Goal: Information Seeking & Learning: Learn about a topic

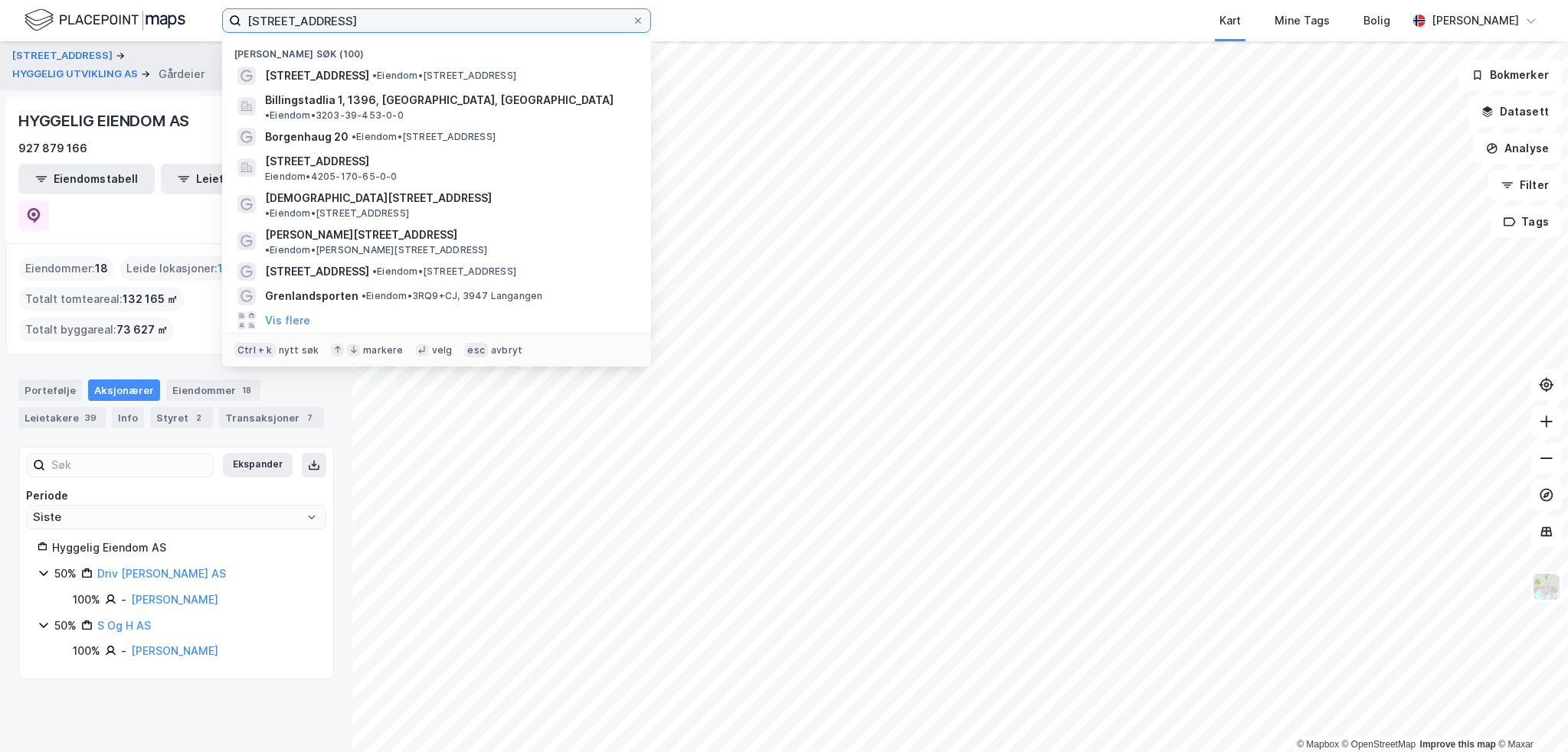
drag, startPoint x: 362, startPoint y: 22, endPoint x: 181, endPoint y: 18, distance: 181.0
click at [195, 17] on div "[STREET_ADDRESS] [GEOGRAPHIC_DATA] (100) [STREET_ADDRESS] • Eiendom • [STREET_A…" at bounding box center [784, 20] width 1568 height 41
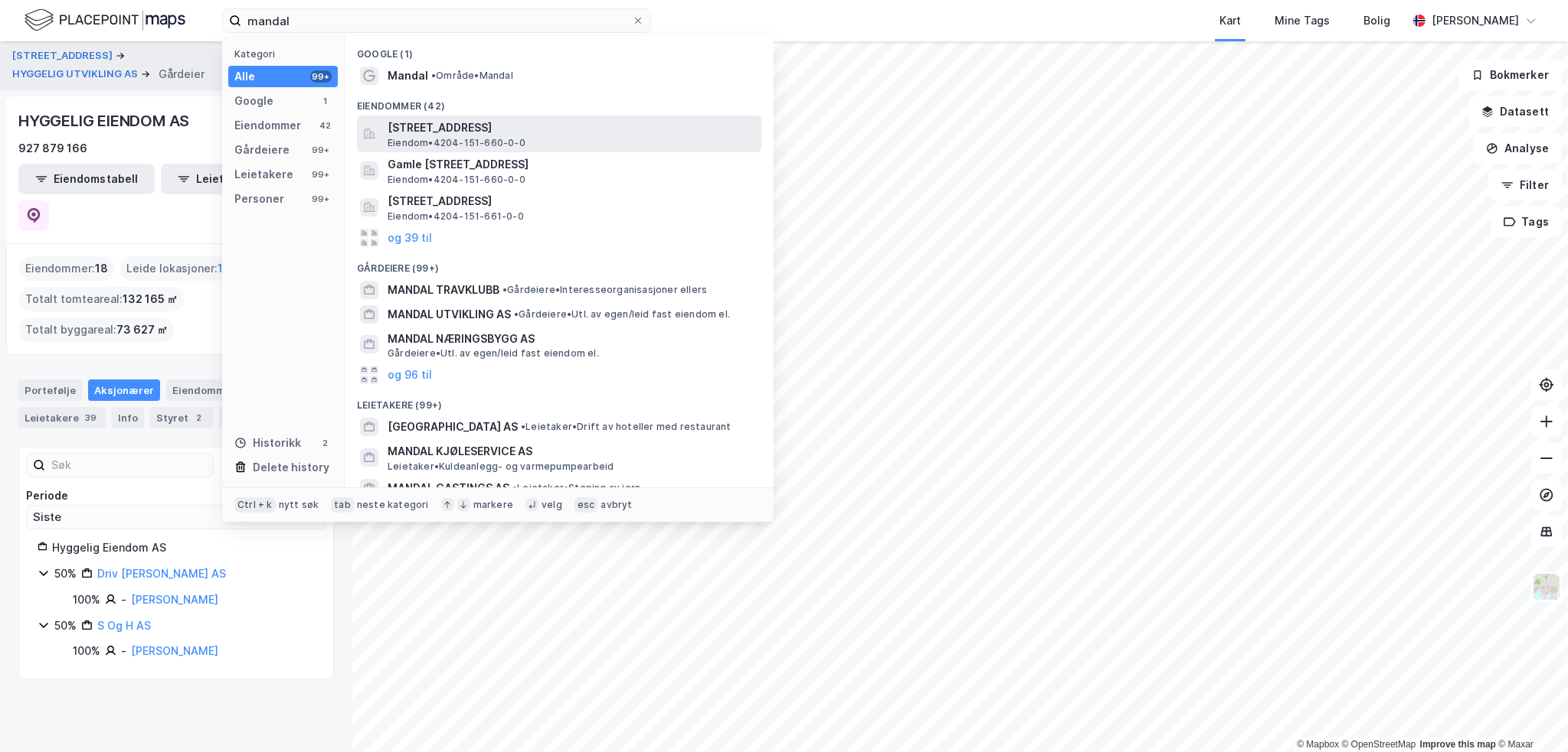
click at [566, 124] on span "[STREET_ADDRESS]" at bounding box center [571, 128] width 367 height 18
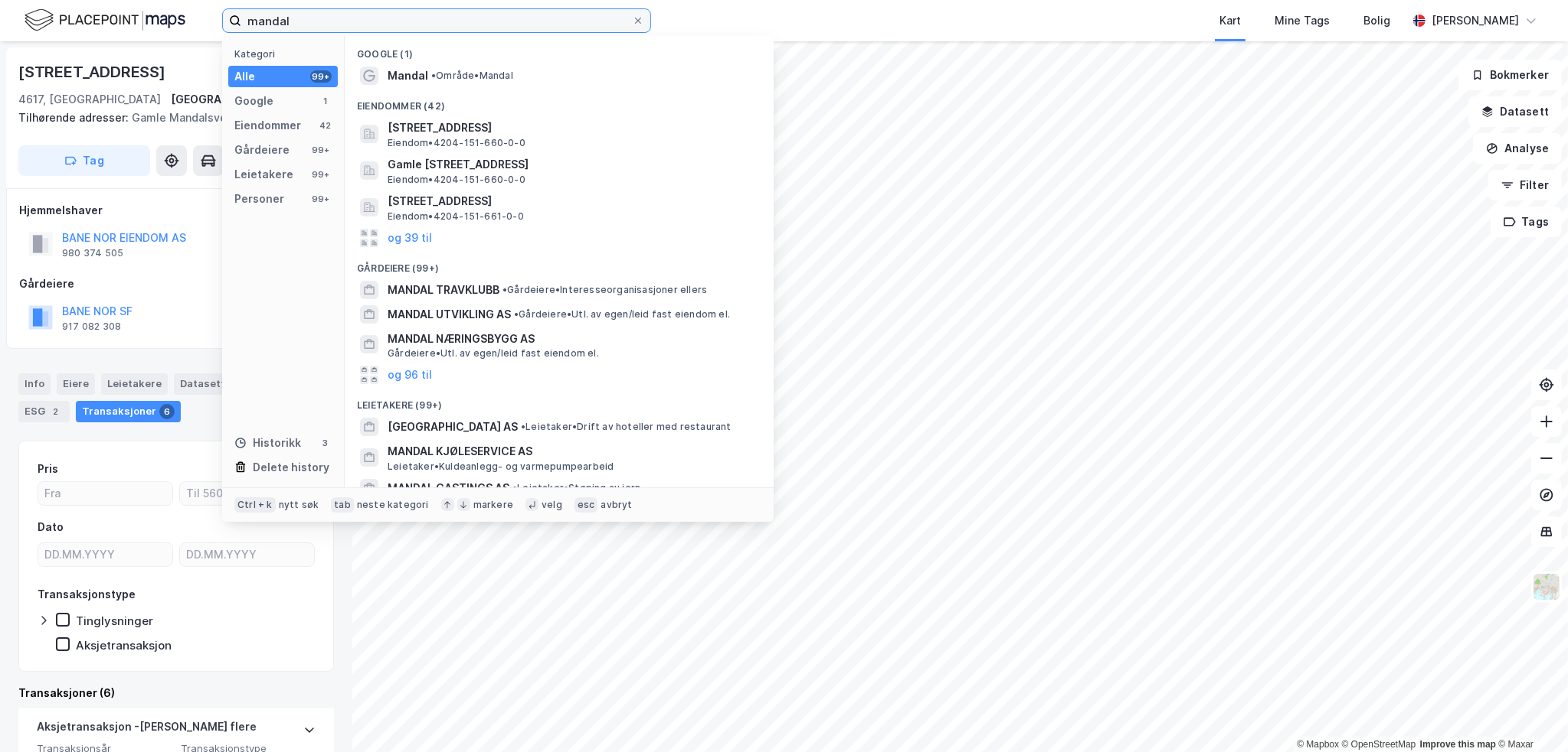
drag, startPoint x: 298, startPoint y: 17, endPoint x: 149, endPoint y: 17, distance: 149.0
click at [149, 17] on div "mandal Kategori Alle 99+ Google 1 Eiendommer 42 Gårdeiere 99+ Leietakere 99+ Pe…" at bounding box center [784, 20] width 1568 height 41
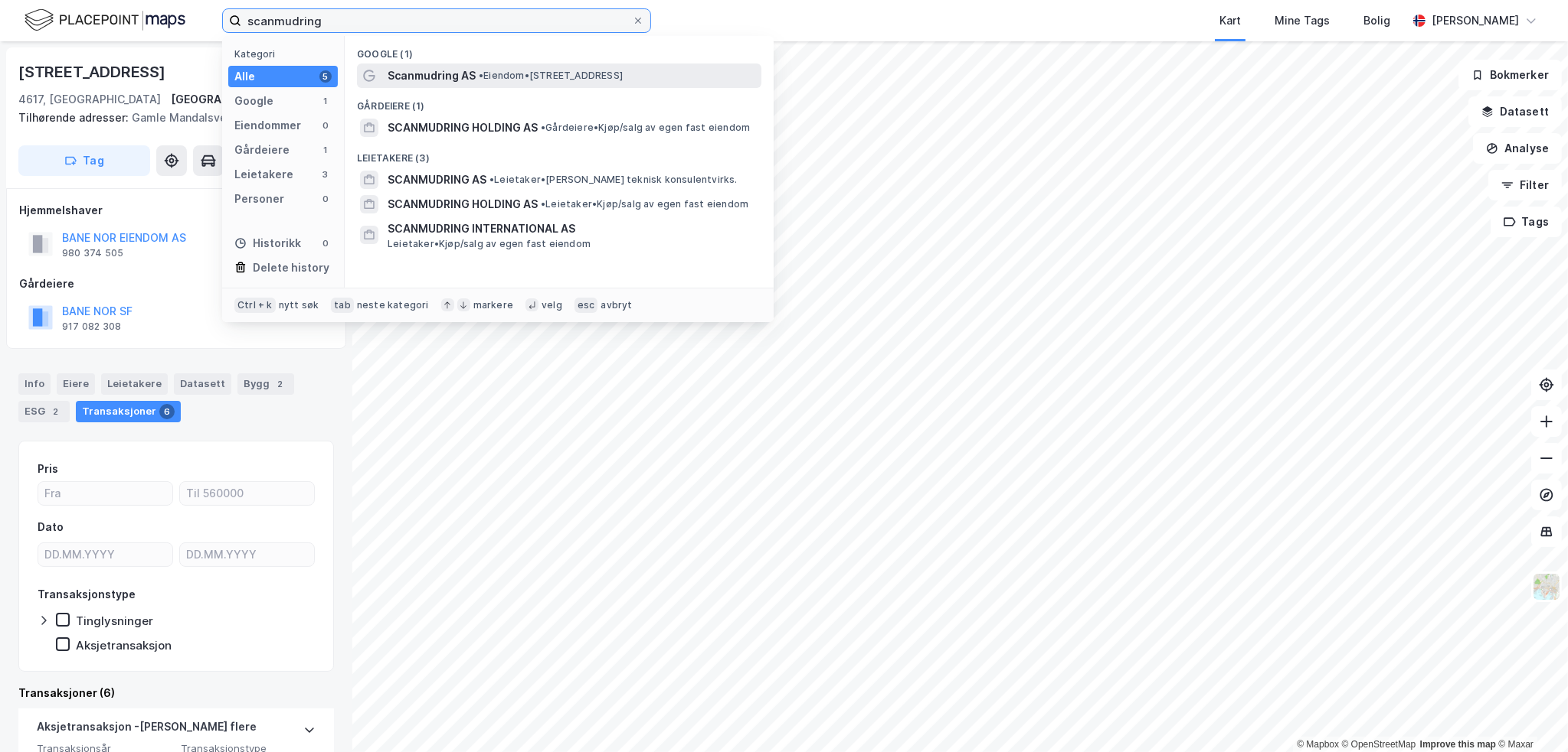
type input "scanmudring"
click at [544, 76] on span "• Eiendom • [STREET_ADDRESS]" at bounding box center [550, 76] width 144 height 13
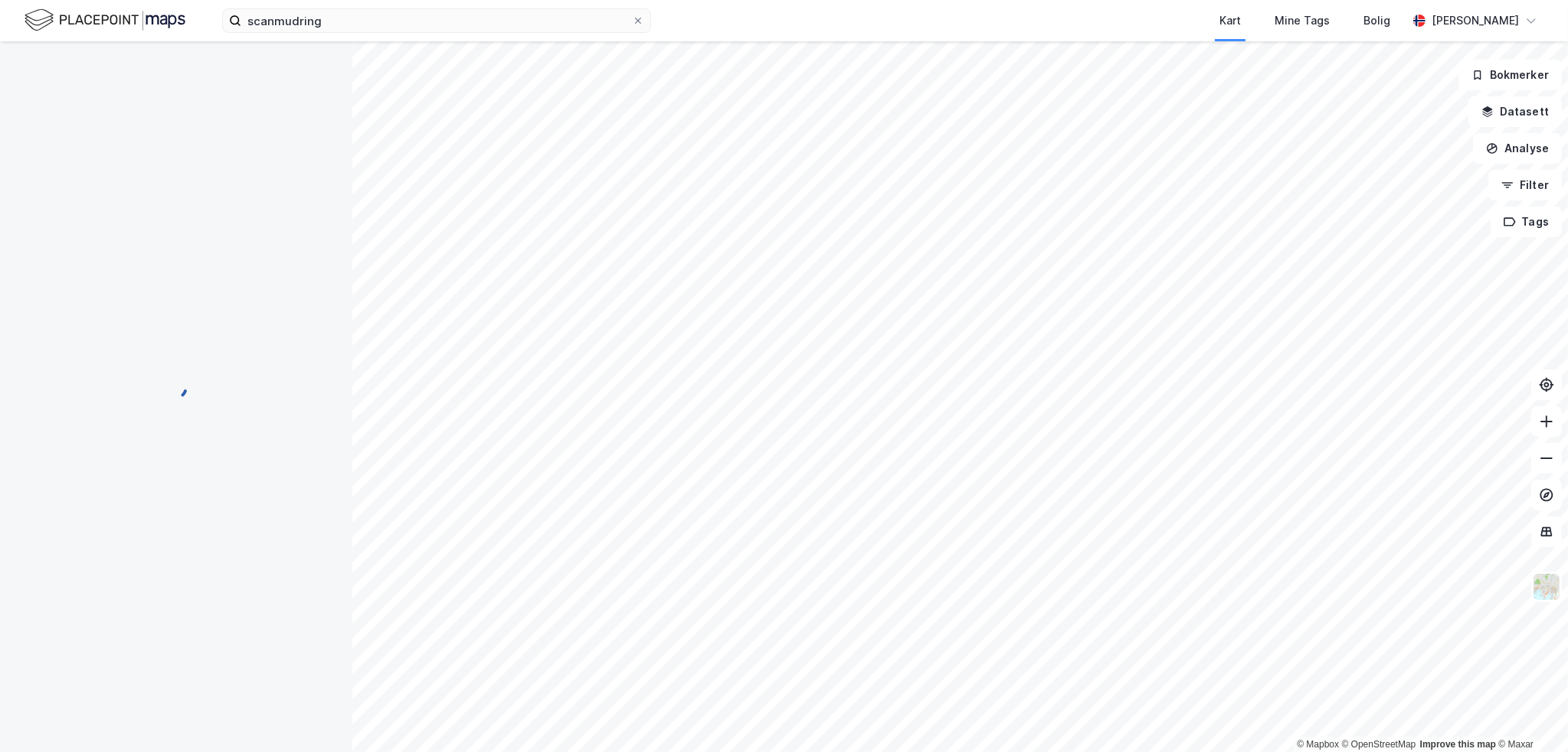
scroll to position [2, 0]
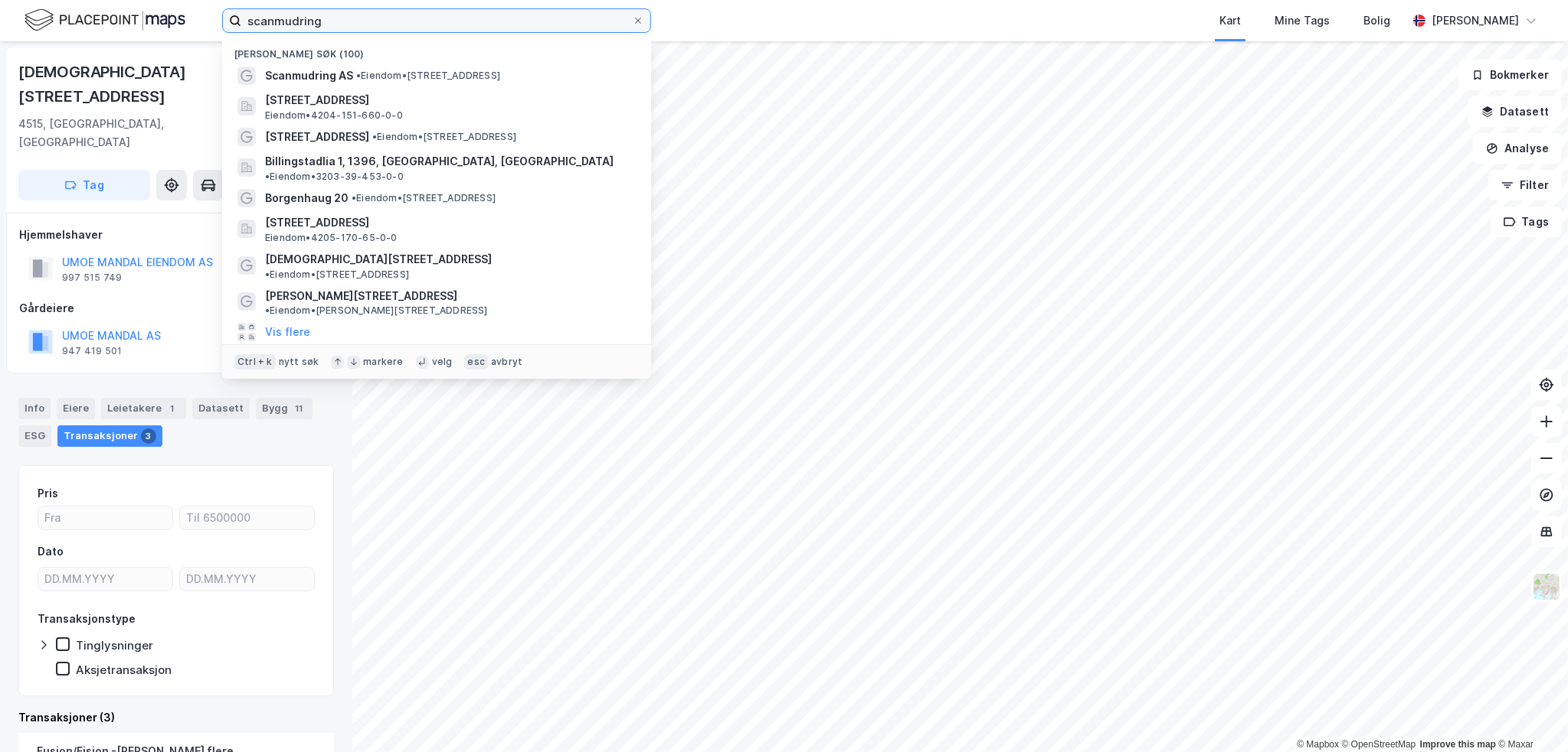
drag, startPoint x: 358, startPoint y: 19, endPoint x: 160, endPoint y: 14, distance: 198.1
click at [163, 13] on div "scanmudring Nylige søk (100) Scanmudring AS • Eiendom • [STREET_ADDRESS] • 4204…" at bounding box center [784, 20] width 1568 height 41
